Goal: Communication & Community: Answer question/provide support

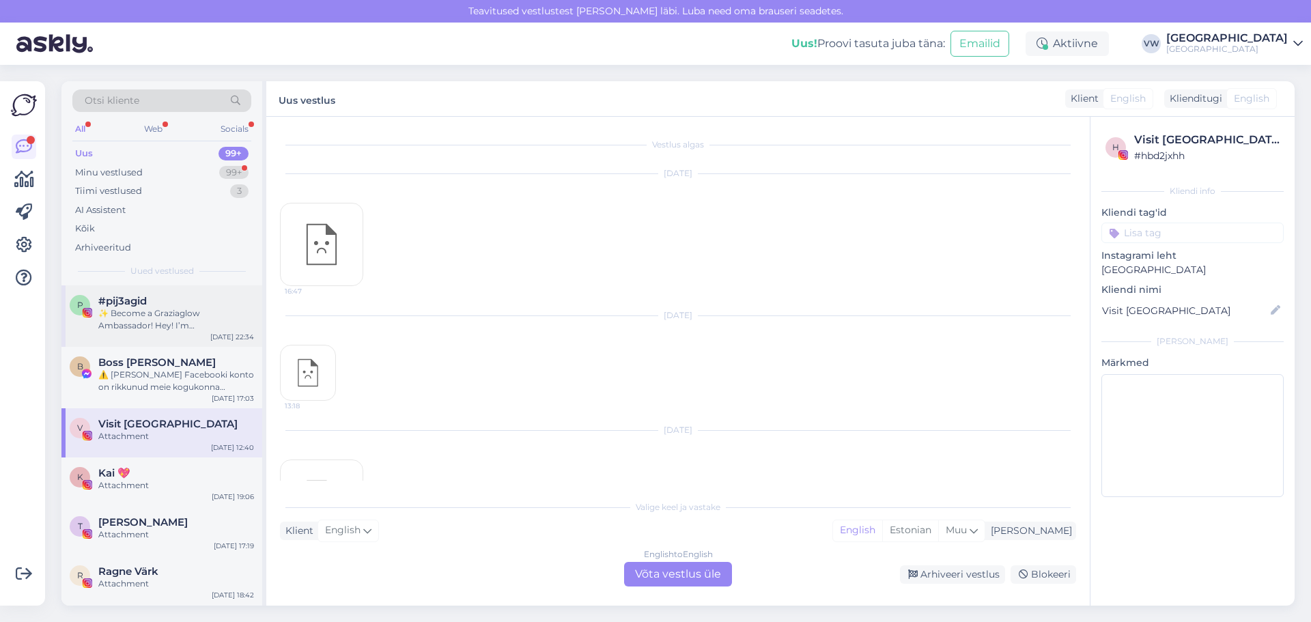
scroll to position [8383, 0]
click at [165, 134] on div "All Web Socials" at bounding box center [161, 130] width 179 height 21
drag, startPoint x: 158, startPoint y: 124, endPoint x: 187, endPoint y: 132, distance: 29.8
click at [158, 125] on div "Web" at bounding box center [153, 129] width 24 height 18
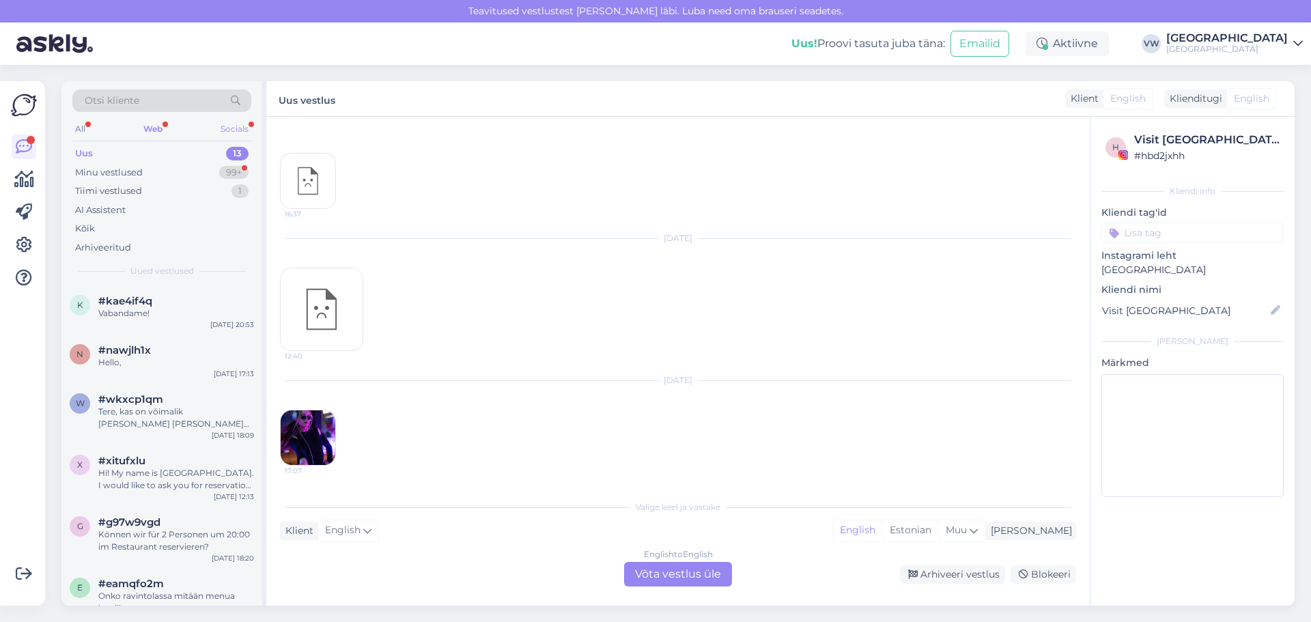
click at [238, 125] on div "Socials" at bounding box center [234, 129] width 33 height 18
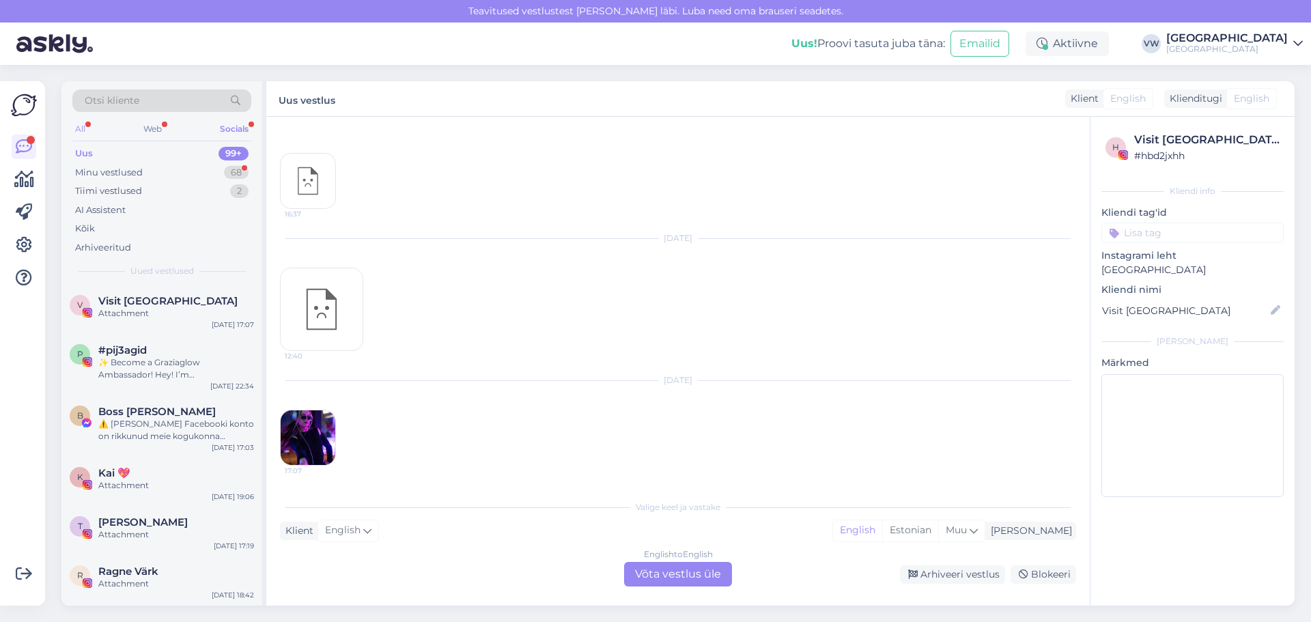
click at [81, 125] on div "All" at bounding box center [80, 129] width 16 height 18
click at [174, 320] on div "V Visit [GEOGRAPHIC_DATA] Attachment [DATE] 17:07" at bounding box center [161, 309] width 201 height 49
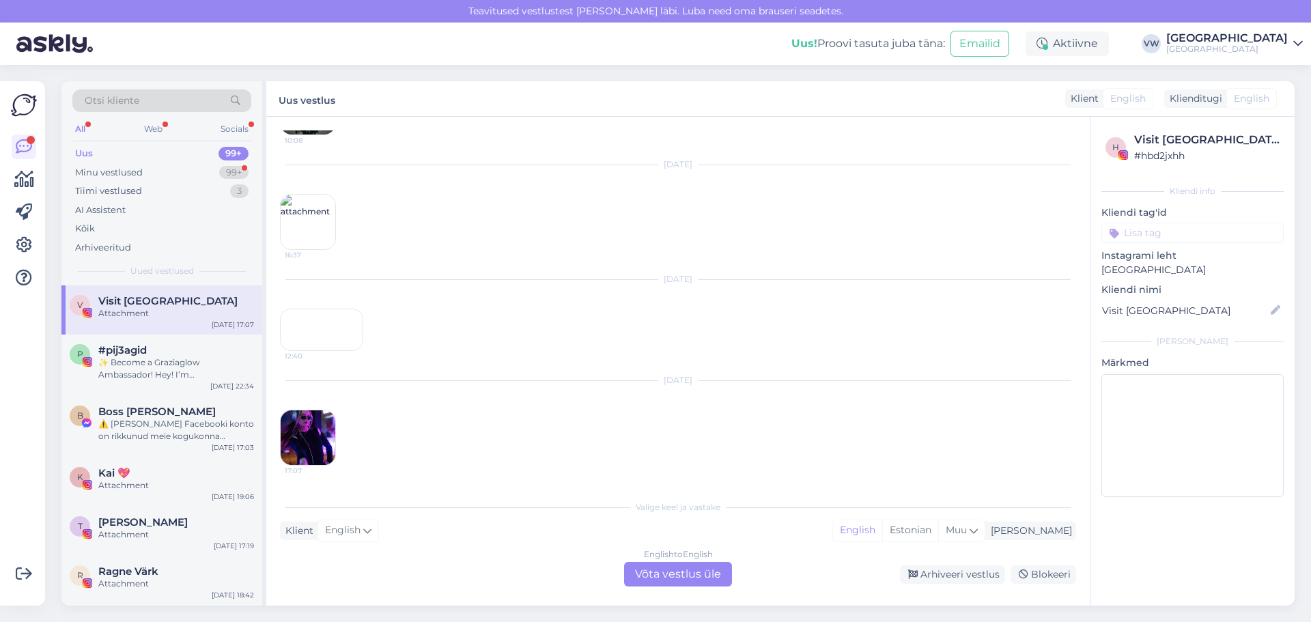
scroll to position [8383, 0]
click at [315, 439] on img at bounding box center [308, 437] width 55 height 55
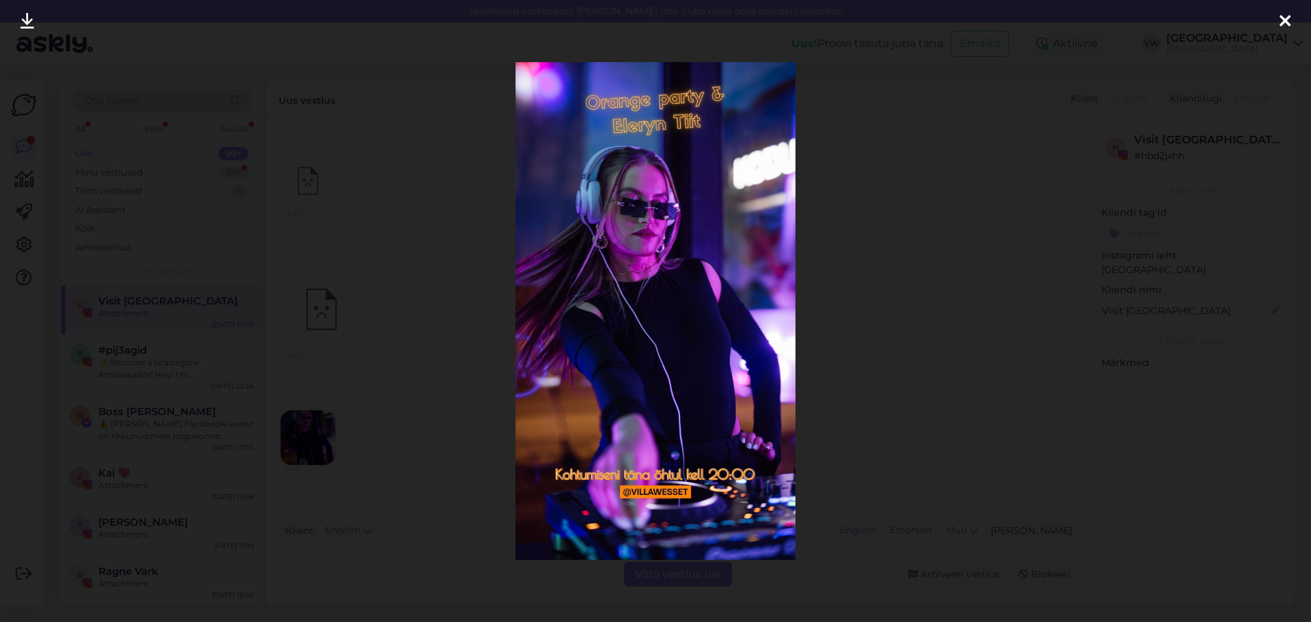
click at [1289, 30] on icon at bounding box center [1285, 22] width 11 height 18
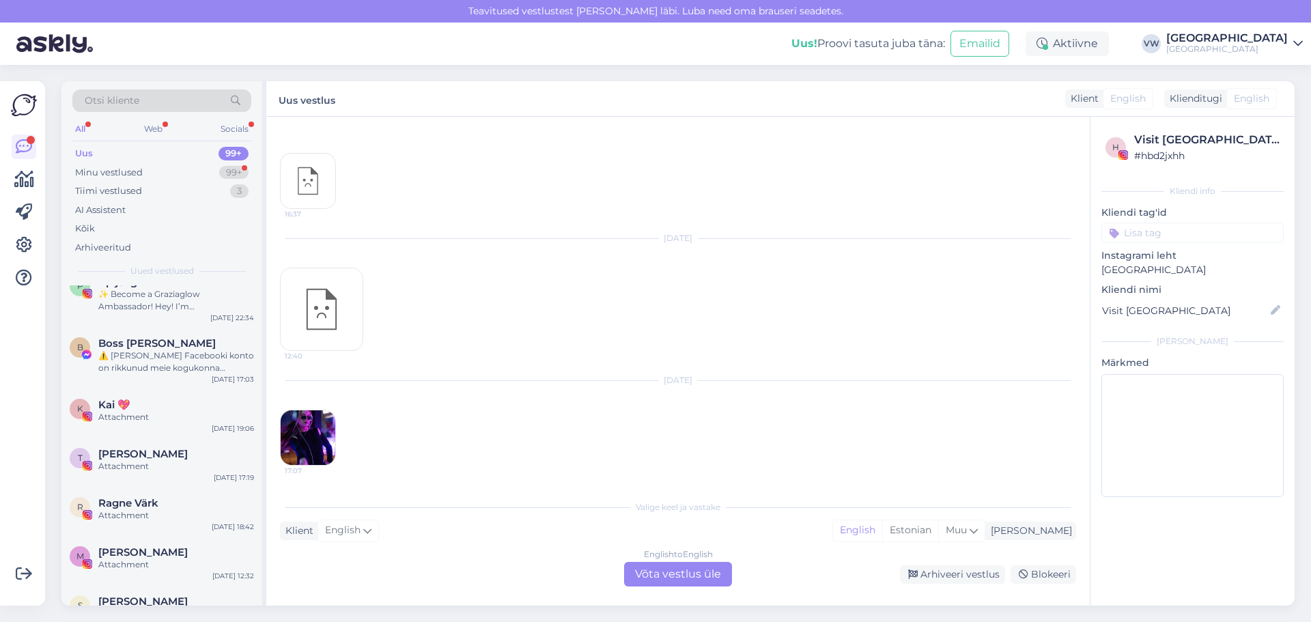
scroll to position [0, 0]
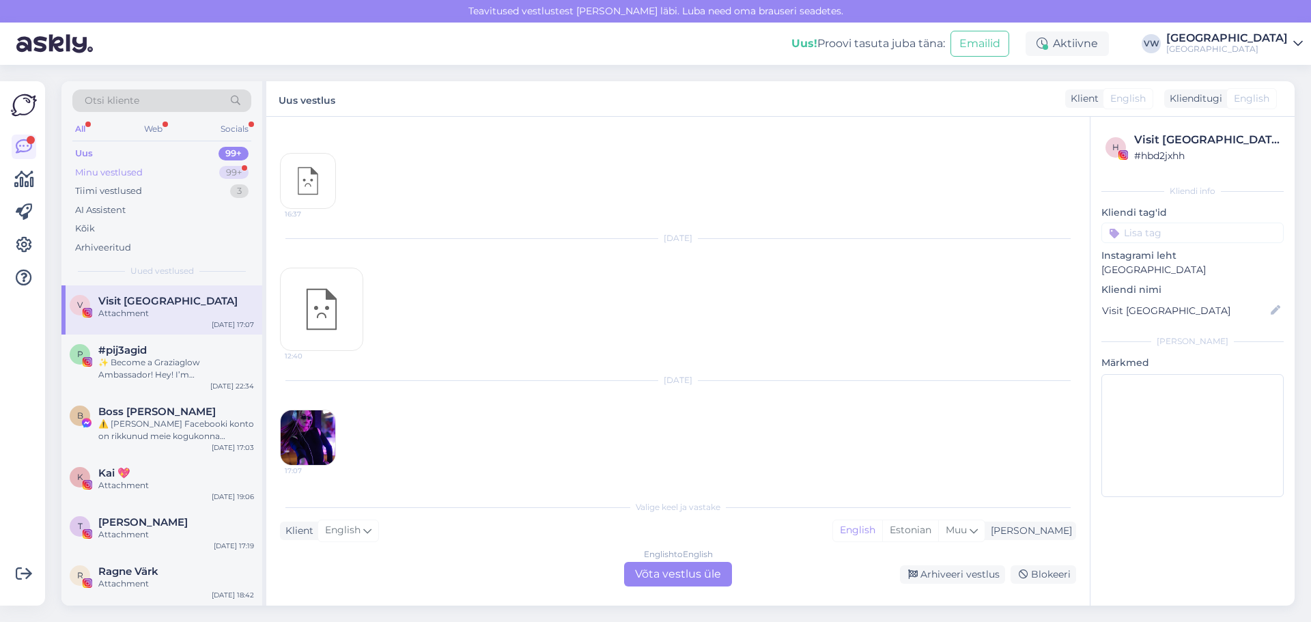
click at [231, 171] on div "99+" at bounding box center [233, 173] width 29 height 14
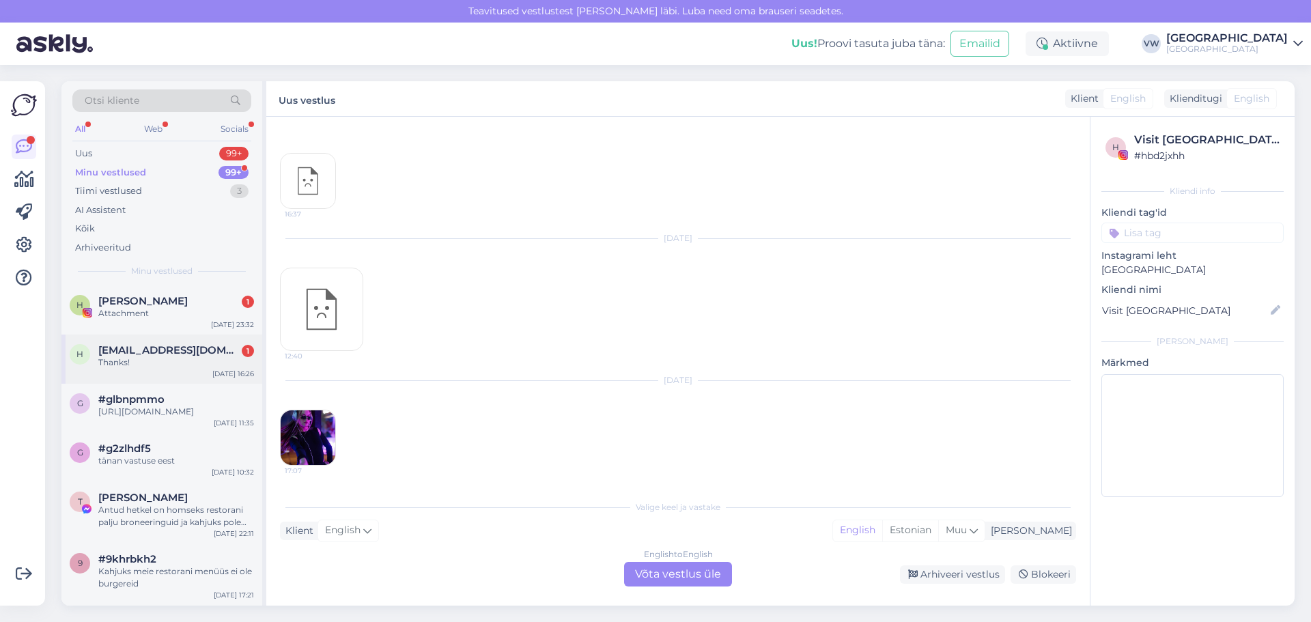
click at [159, 365] on div "Thanks!" at bounding box center [176, 362] width 156 height 12
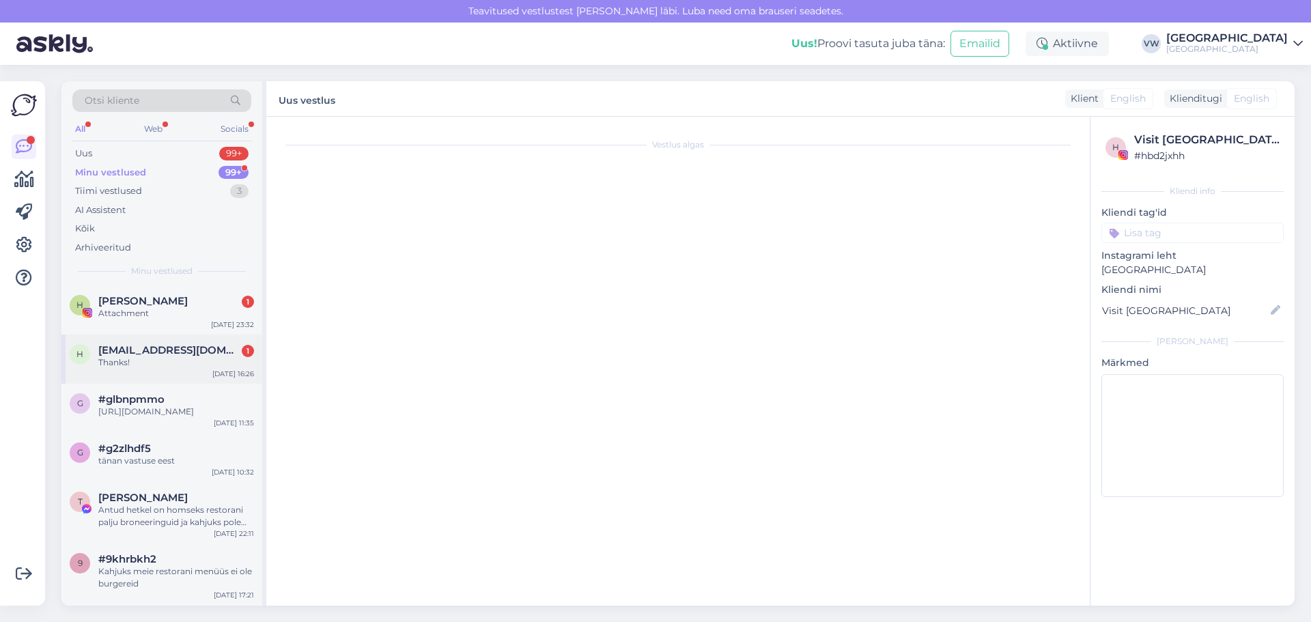
scroll to position [403, 0]
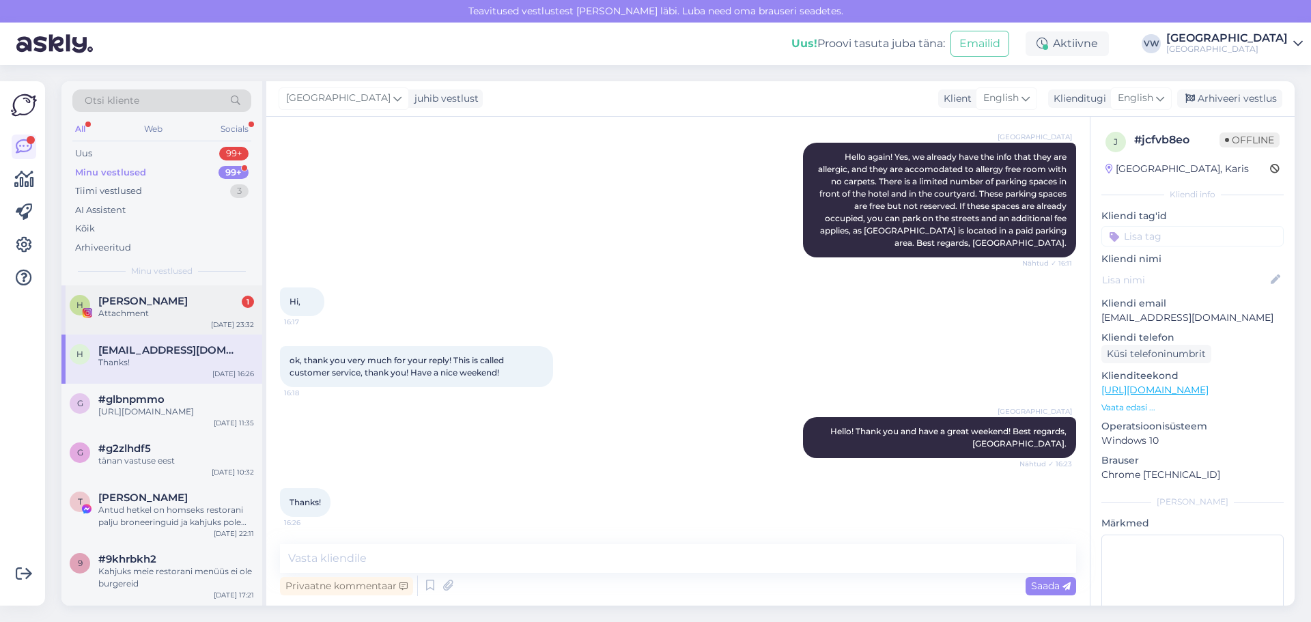
click at [196, 320] on div "H [PERSON_NAME] 1 Attachment [DATE] 23:32" at bounding box center [161, 309] width 201 height 49
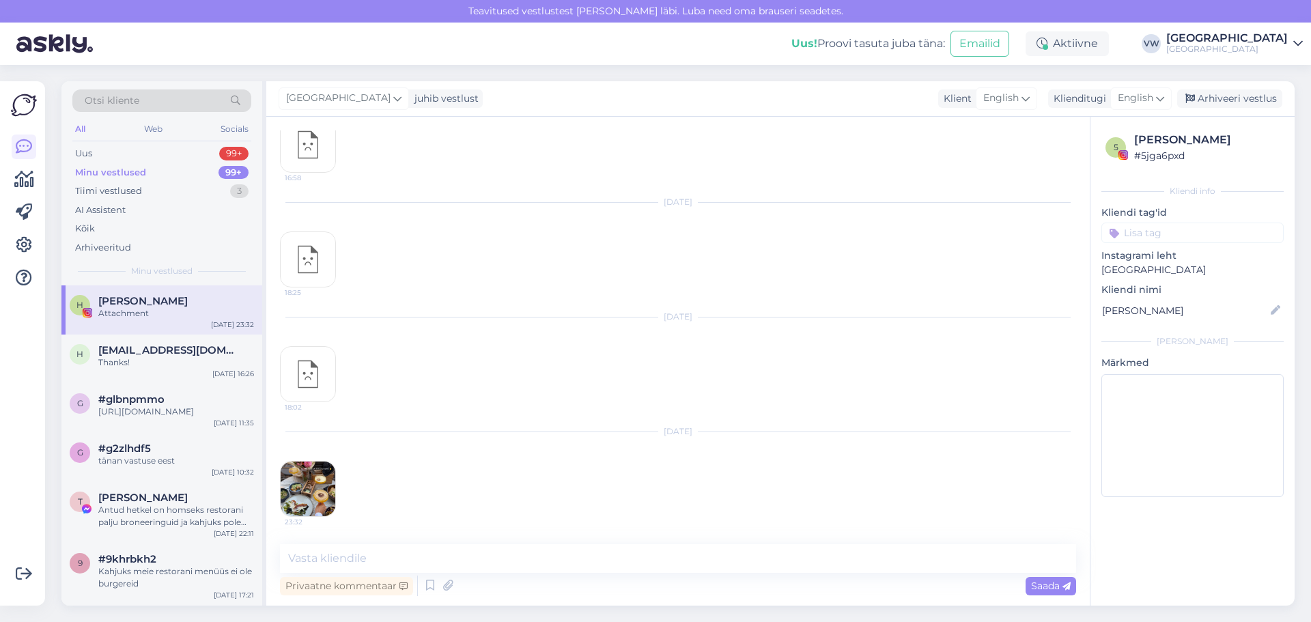
click at [316, 488] on img at bounding box center [308, 489] width 55 height 55
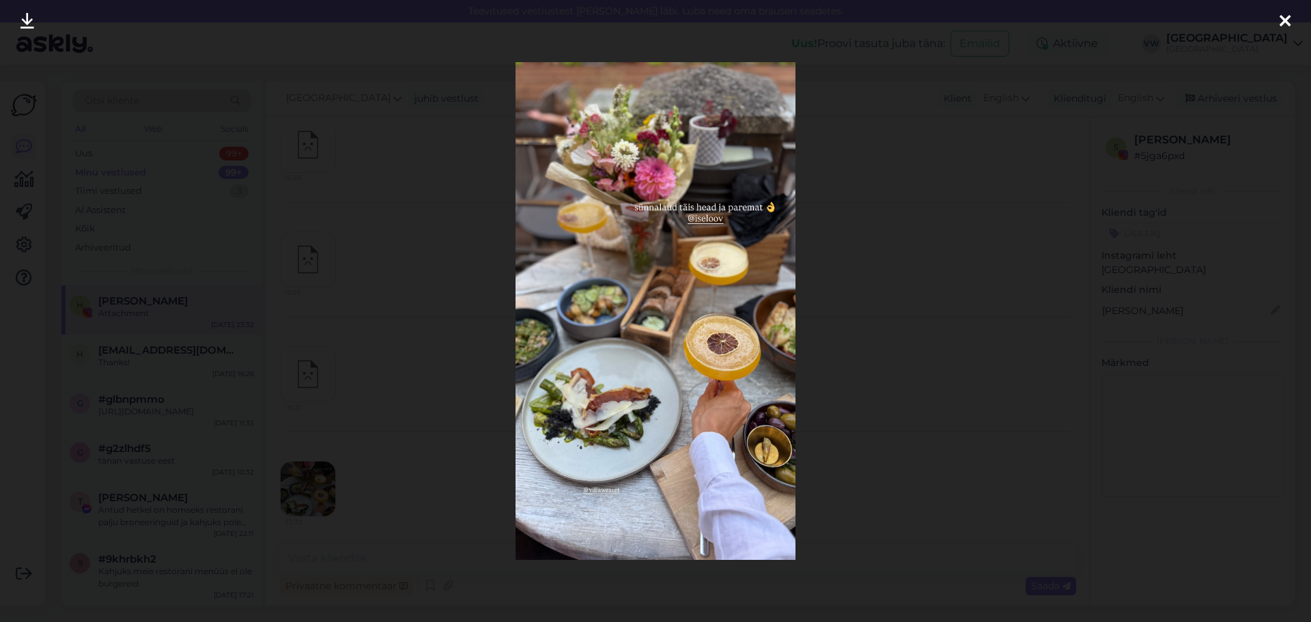
click at [1280, 28] on icon at bounding box center [1285, 22] width 11 height 18
